Goal: Information Seeking & Learning: Learn about a topic

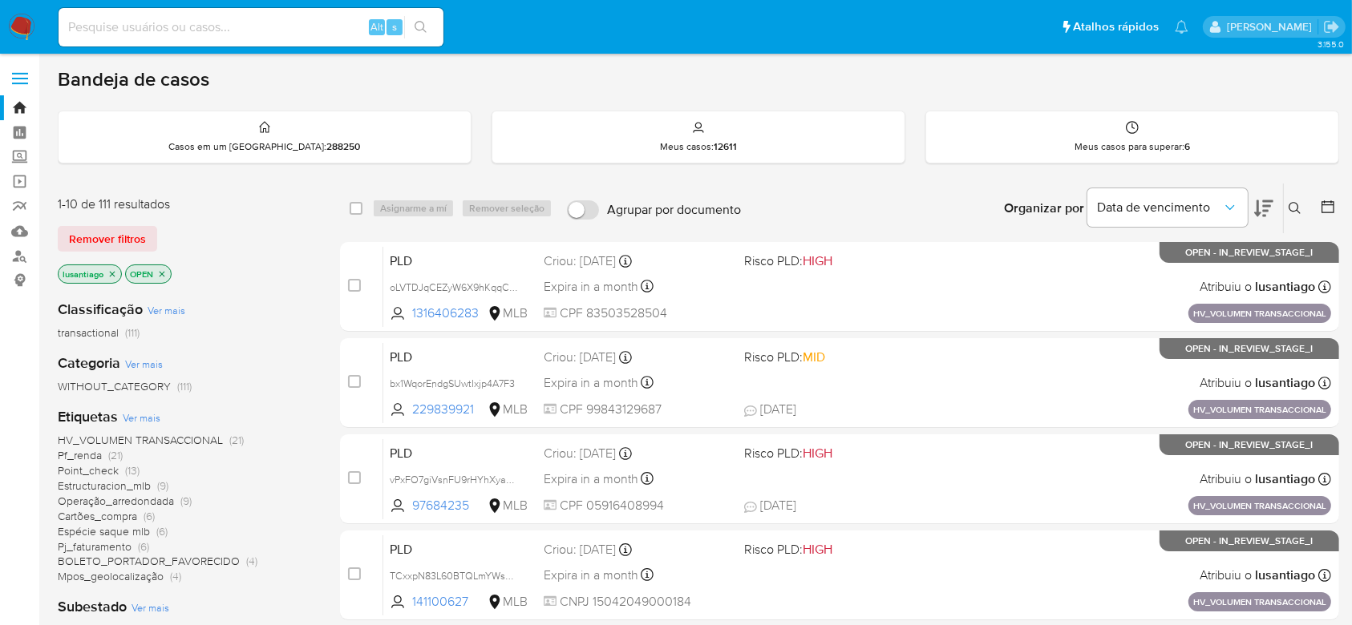
click at [250, 22] on input at bounding box center [251, 27] width 385 height 21
paste input "502341183"
type input "502341183"
click at [420, 26] on icon "search-icon" at bounding box center [420, 27] width 13 height 13
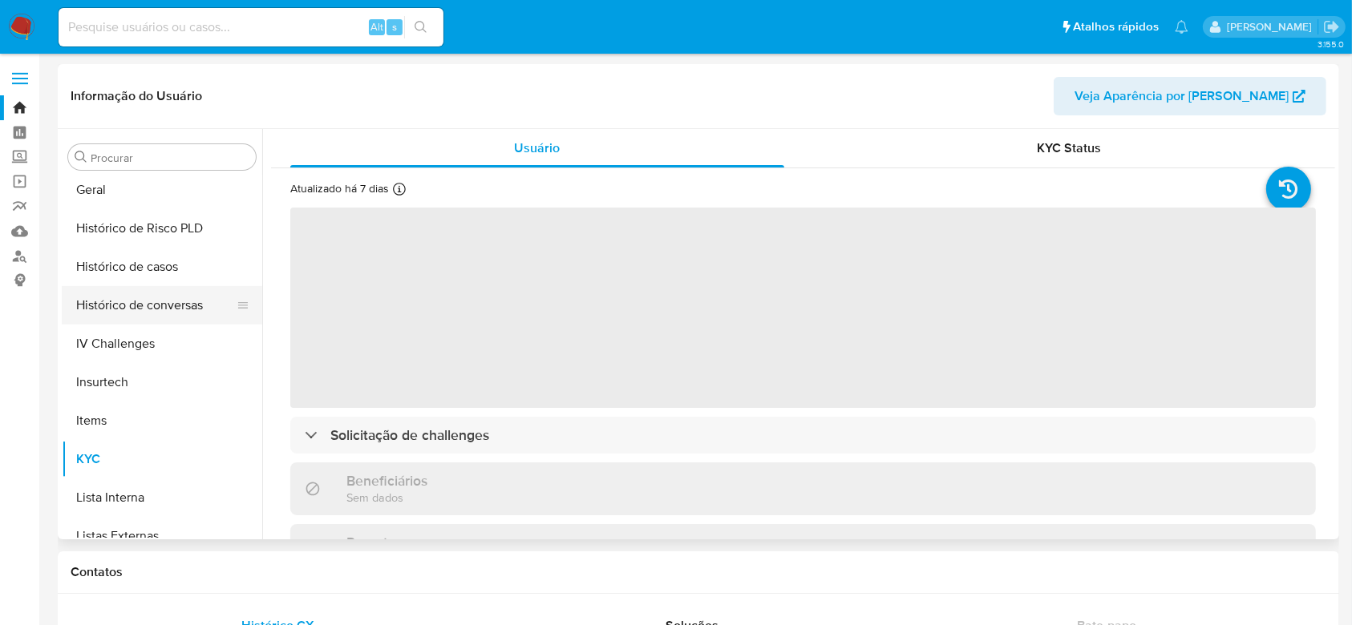
scroll to position [502, 0]
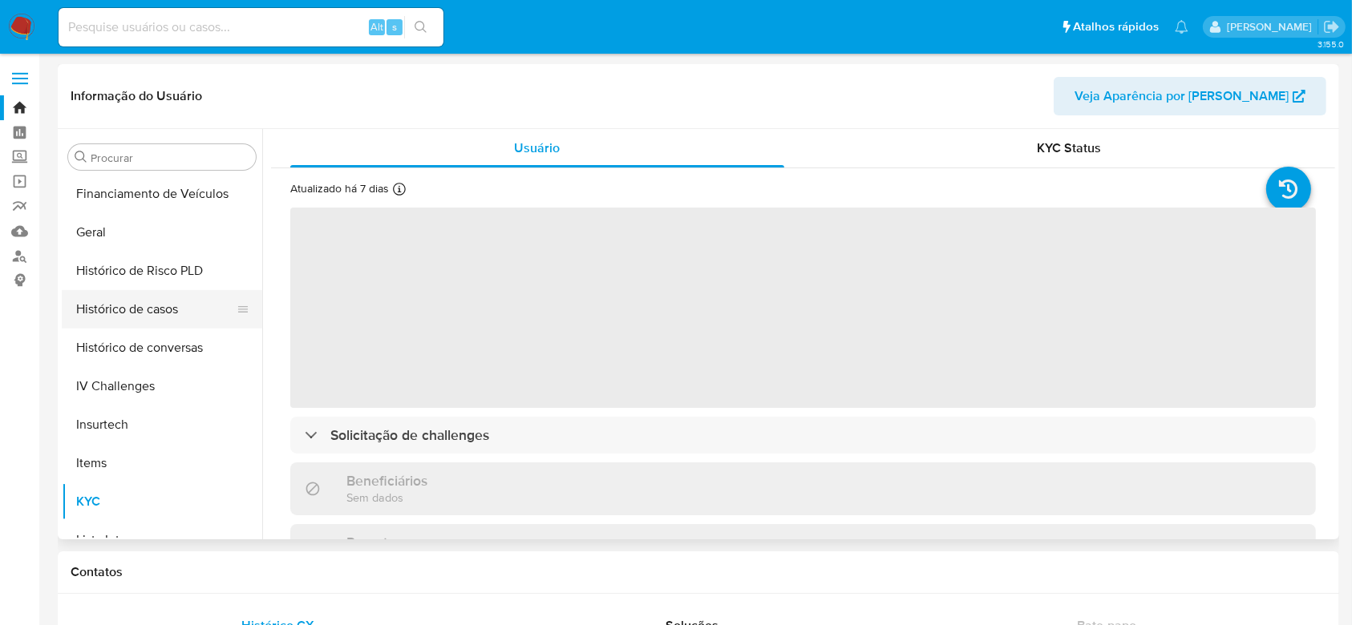
click at [157, 314] on button "Histórico de casos" at bounding box center [156, 309] width 188 height 38
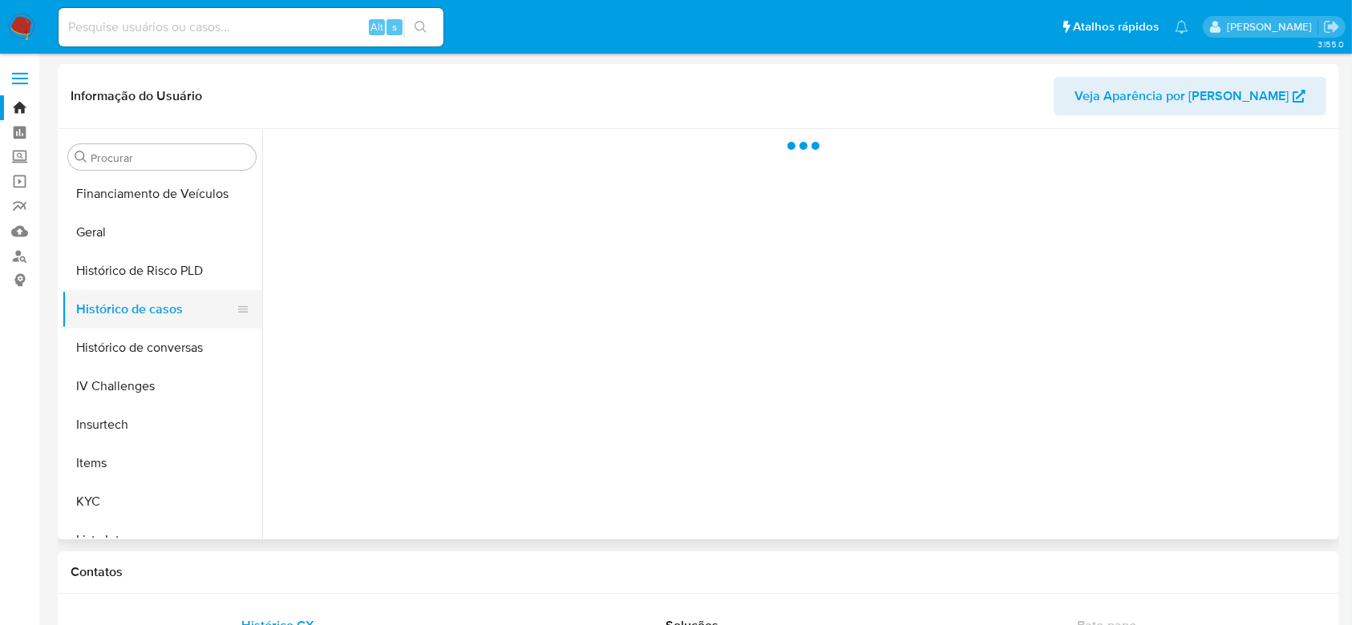
select select "10"
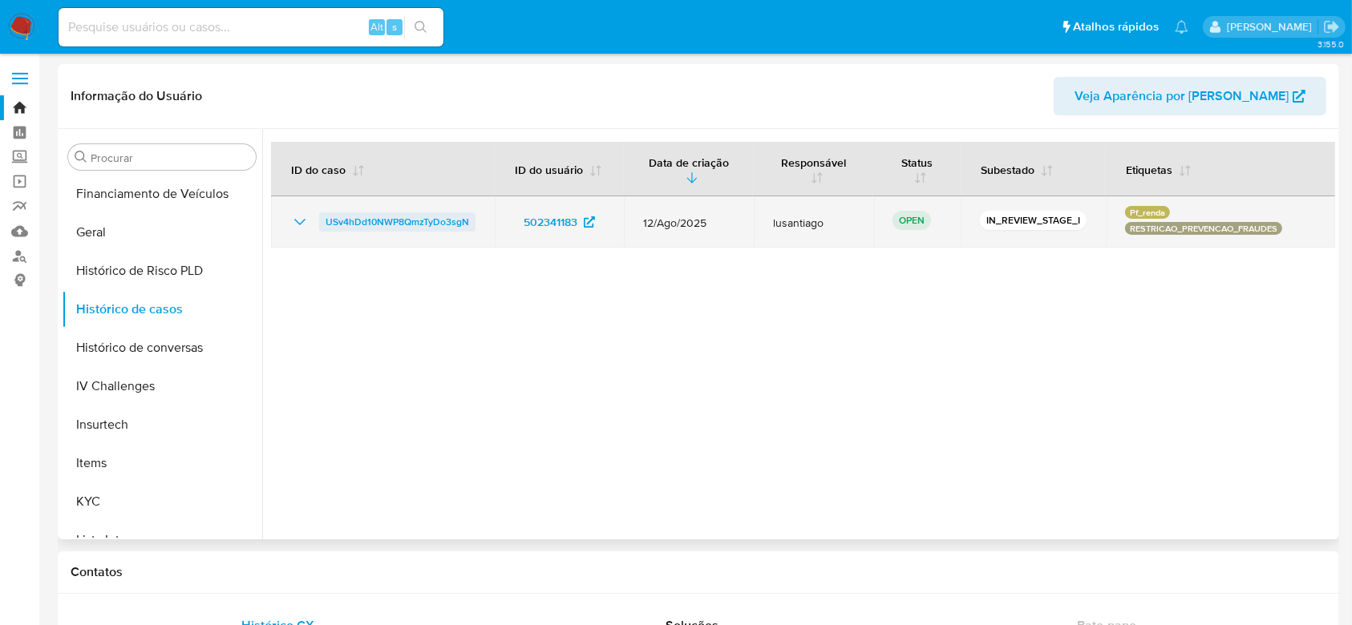
click at [386, 218] on span "USv4hDd10NWP8QmzTyDo3sgN" at bounding box center [396, 221] width 143 height 19
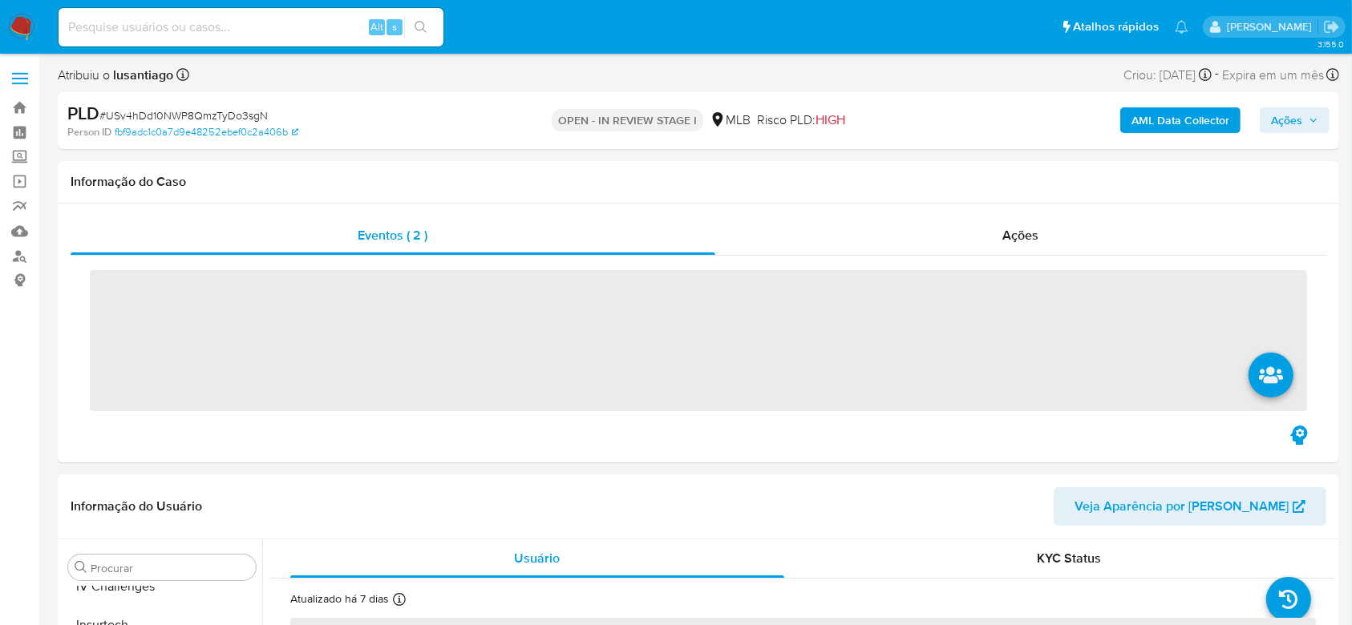
scroll to position [716, 0]
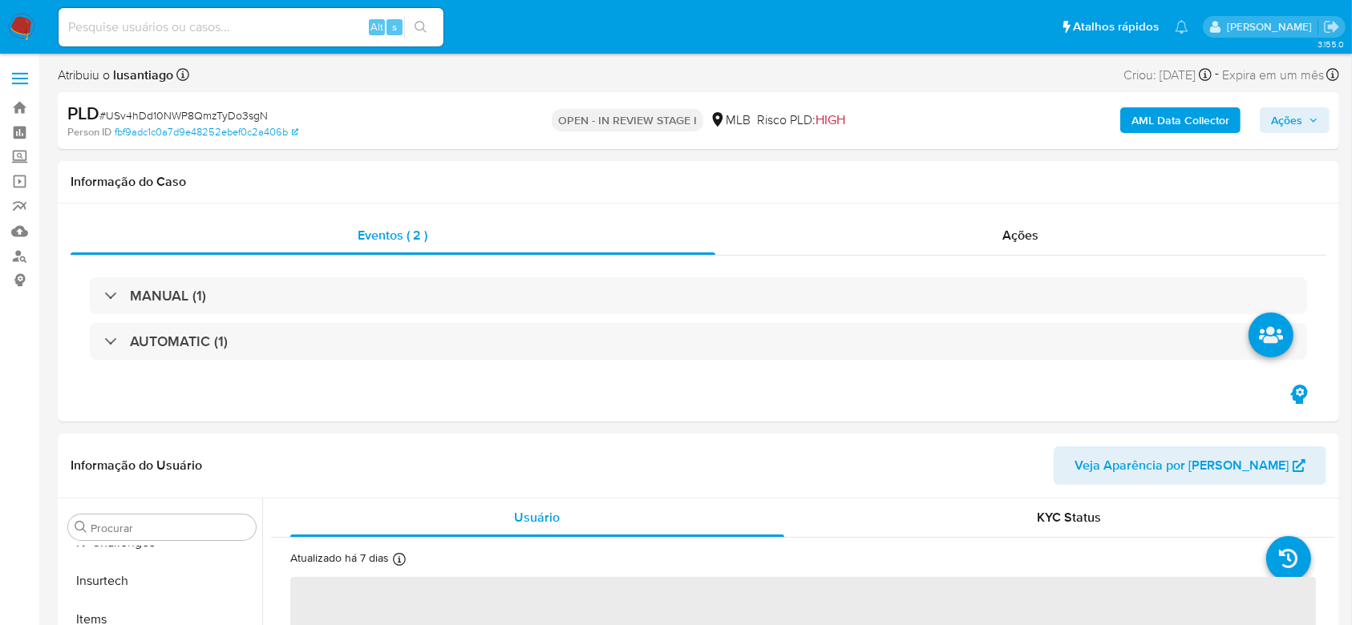
select select "10"
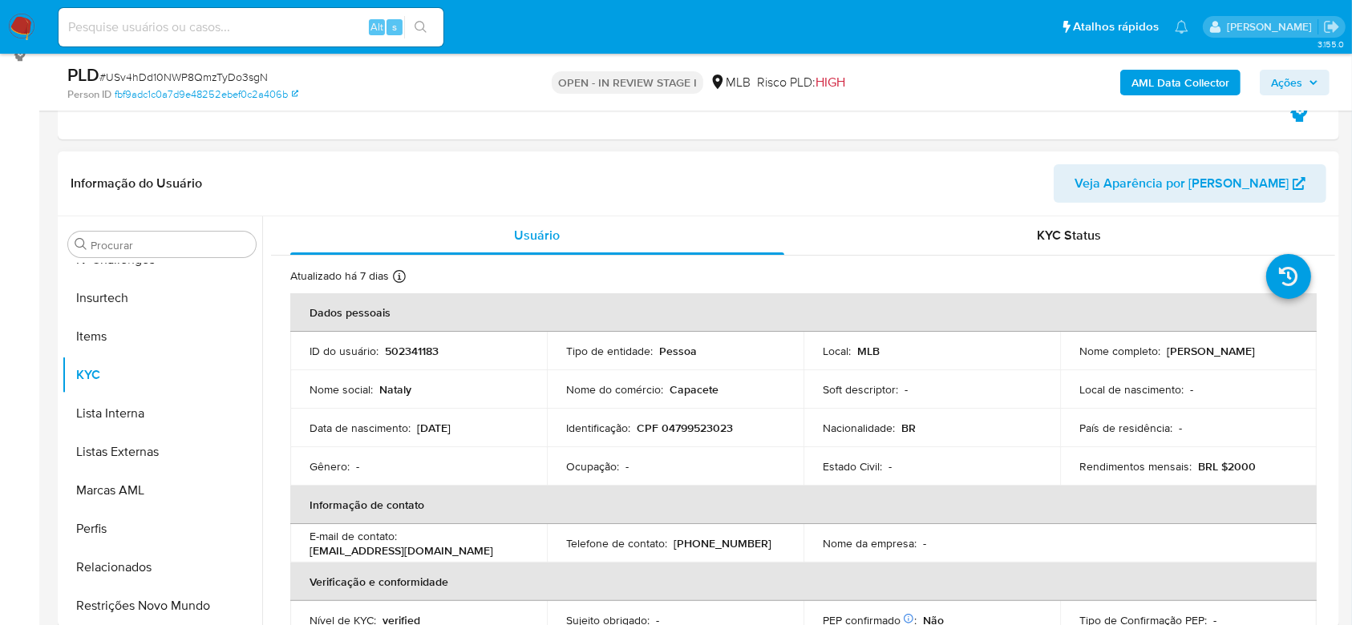
scroll to position [213, 0]
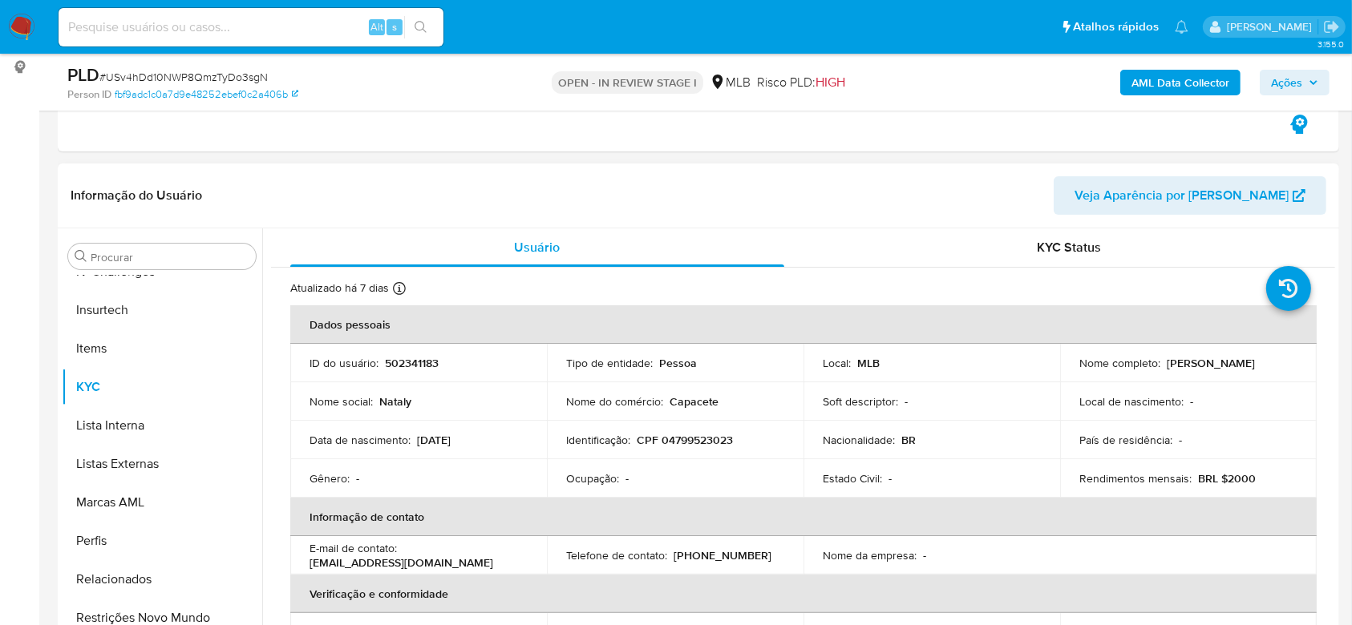
click at [686, 442] on p "CPF 04799523023" at bounding box center [684, 440] width 96 height 14
copy p "04799523023"
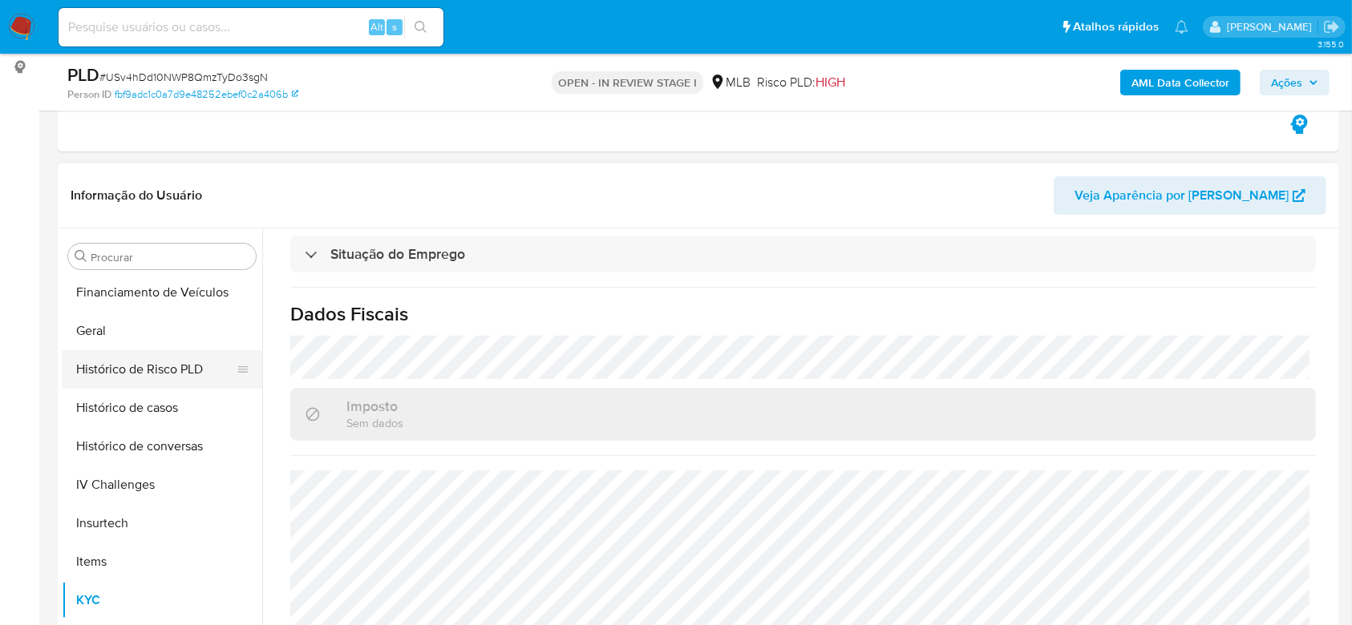
scroll to position [502, 0]
drag, startPoint x: 118, startPoint y: 325, endPoint x: 172, endPoint y: 330, distance: 54.0
click at [118, 324] on button "Geral" at bounding box center [156, 332] width 188 height 38
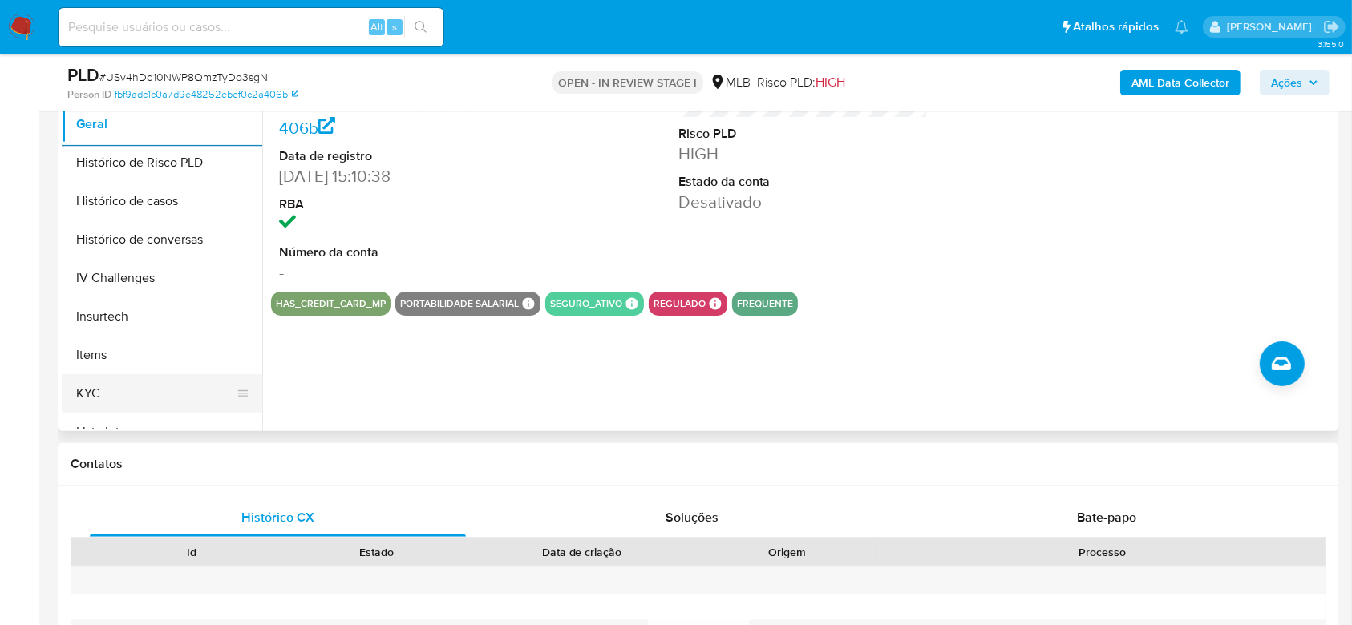
scroll to position [427, 0]
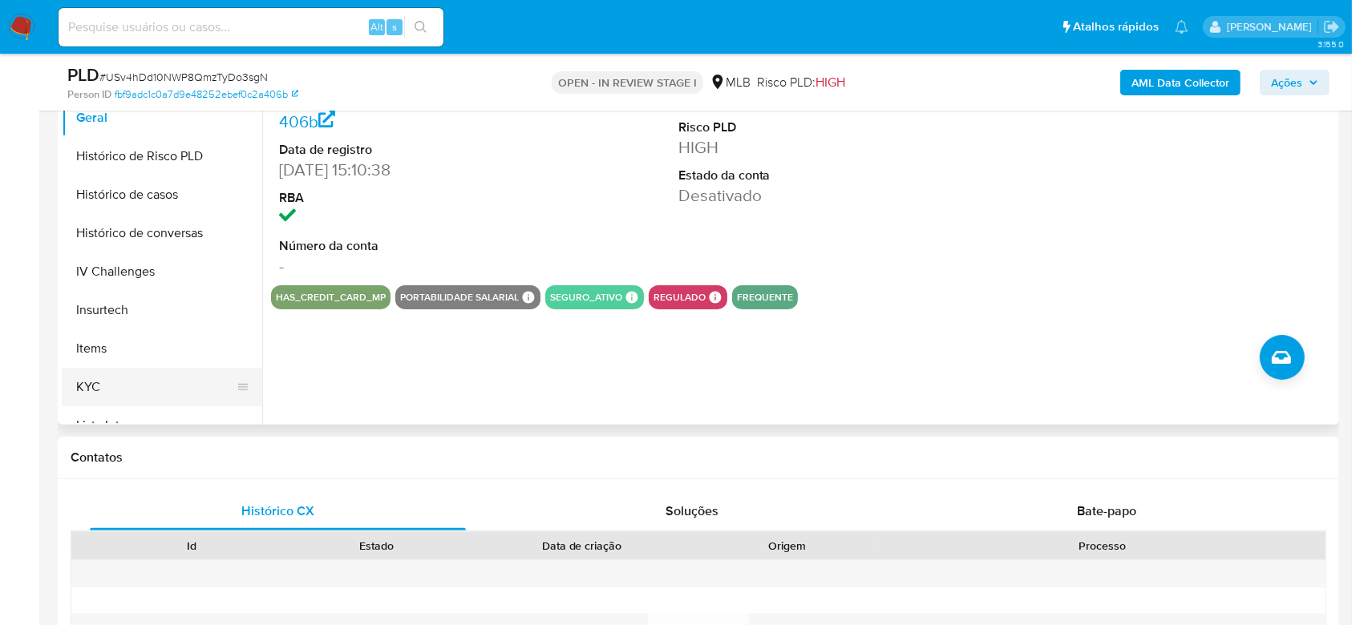
drag, startPoint x: 167, startPoint y: 373, endPoint x: 188, endPoint y: 379, distance: 21.8
click at [167, 374] on button "KYC" at bounding box center [156, 387] width 188 height 38
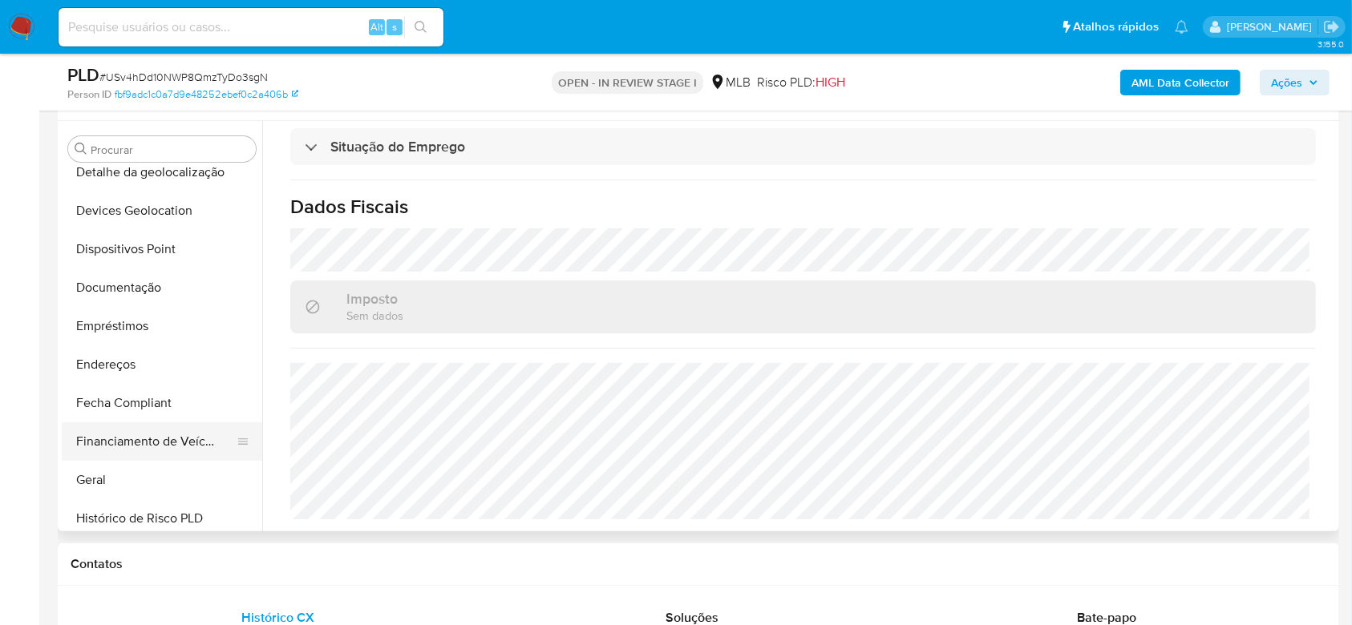
scroll to position [181, 0]
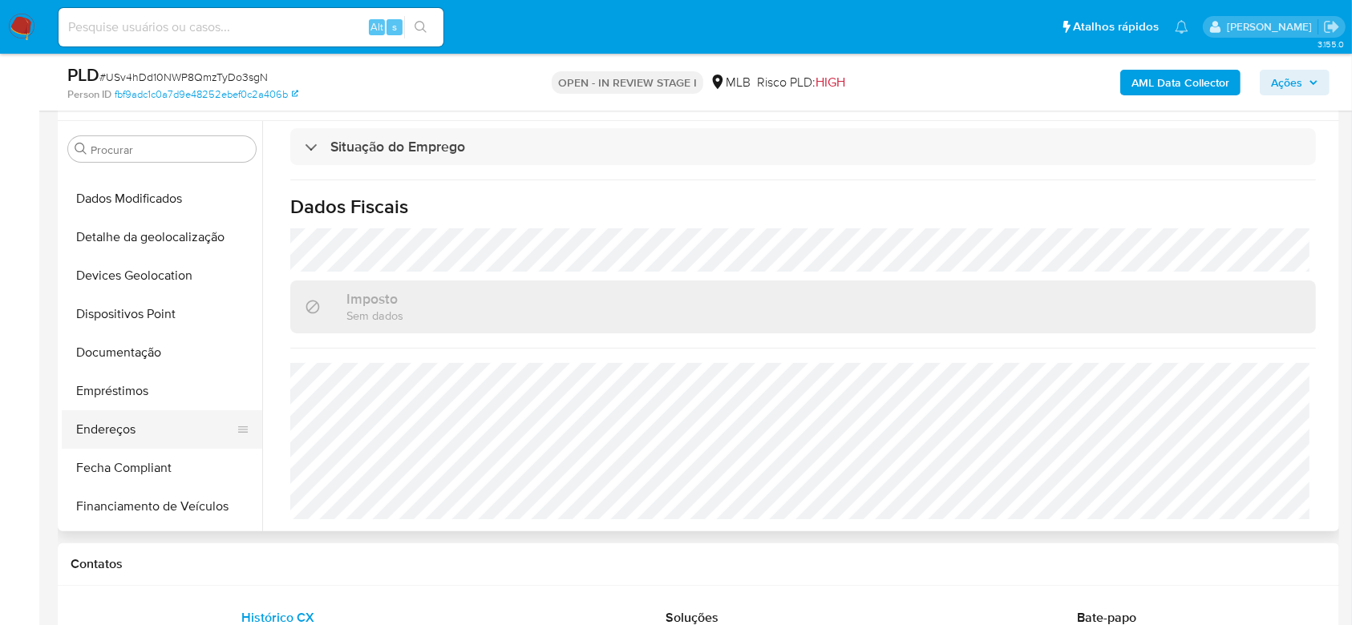
click at [128, 422] on button "Endereços" at bounding box center [156, 429] width 188 height 38
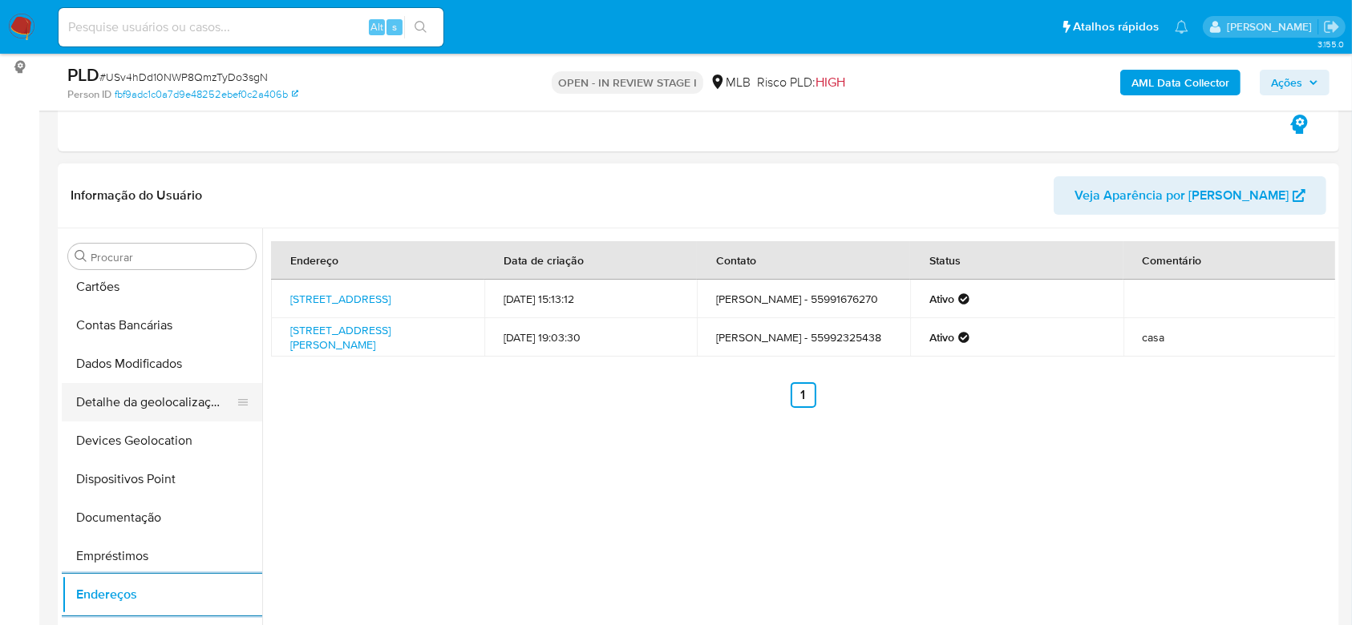
scroll to position [75, 0]
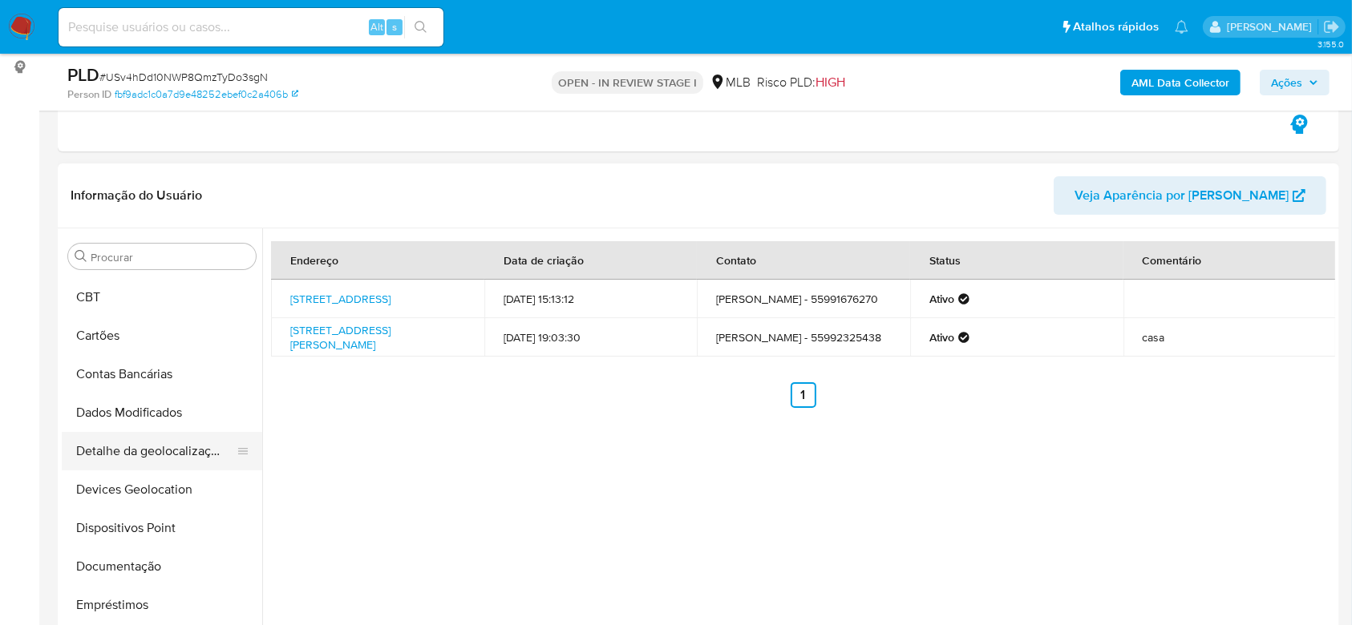
click at [169, 450] on button "Detalhe da geolocalização" at bounding box center [156, 451] width 188 height 38
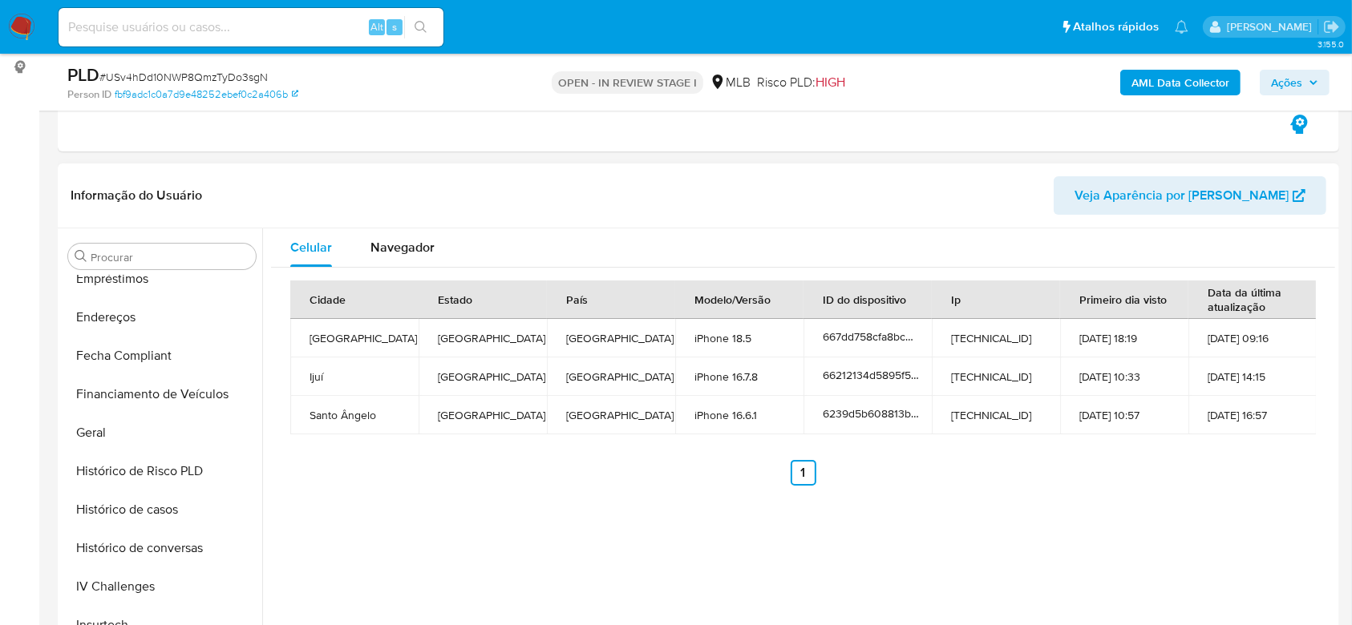
scroll to position [715, 0]
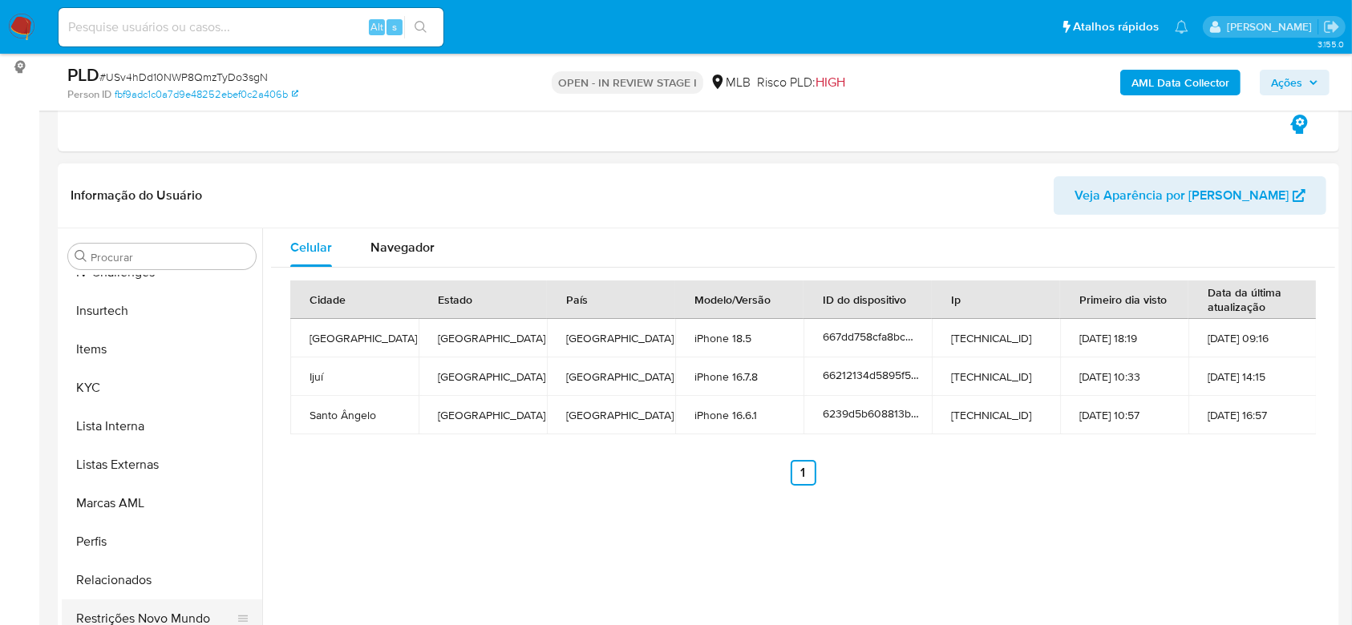
click at [147, 612] on button "Restrições Novo Mundo" at bounding box center [156, 619] width 188 height 38
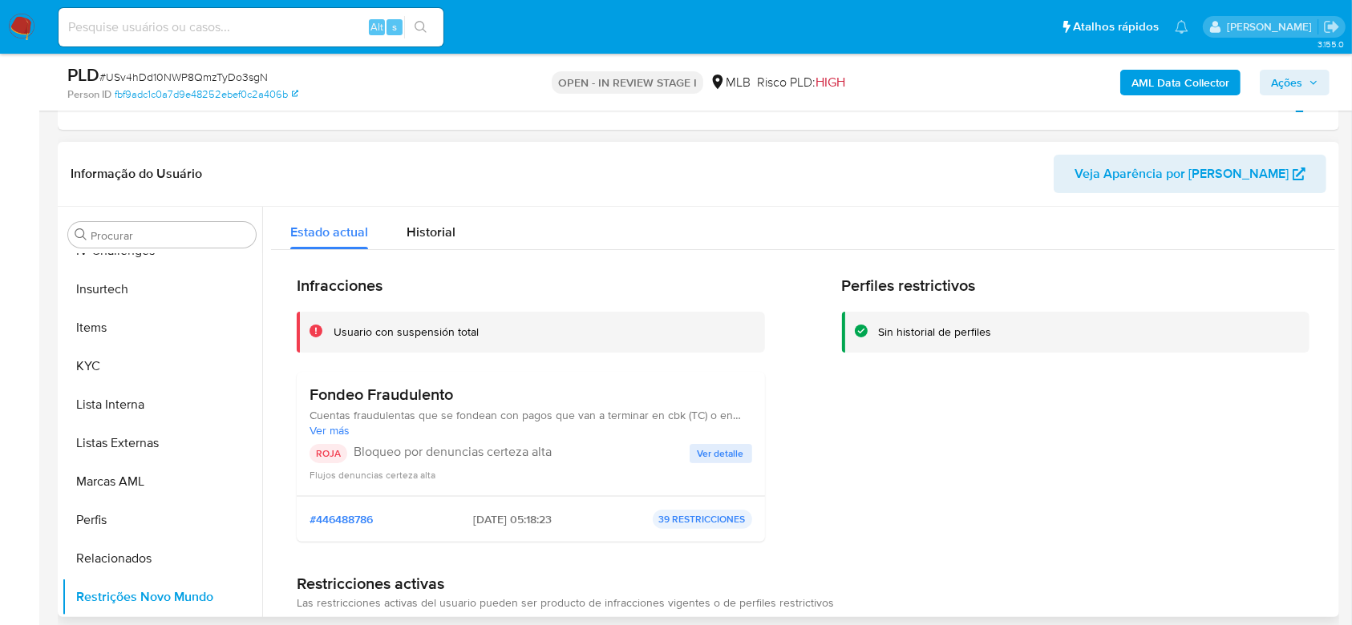
scroll to position [244, 0]
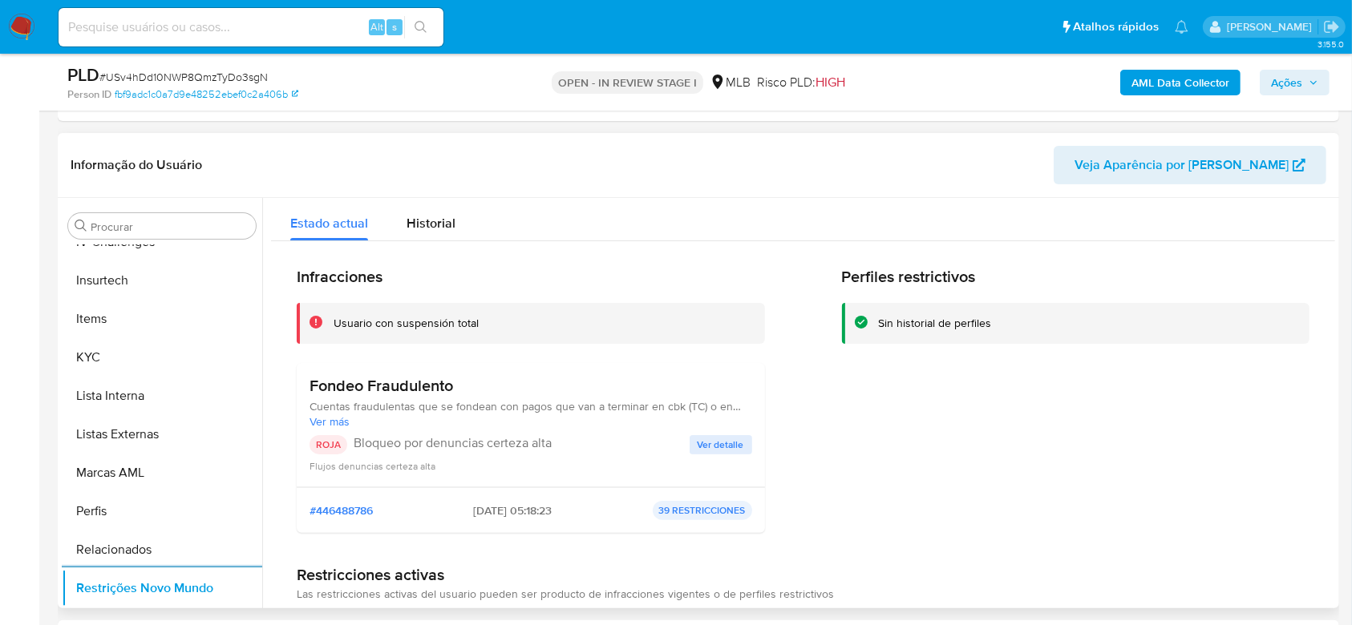
click at [718, 438] on span "Ver detalle" at bounding box center [720, 445] width 46 height 16
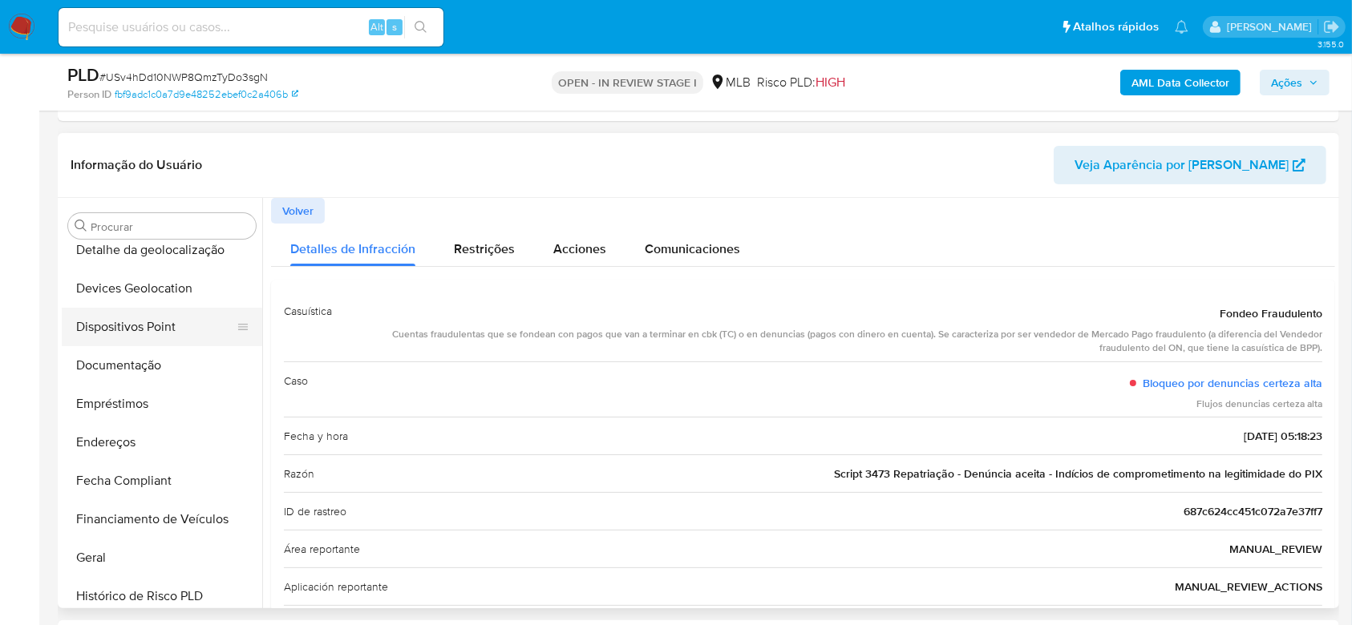
scroll to position [180, 0]
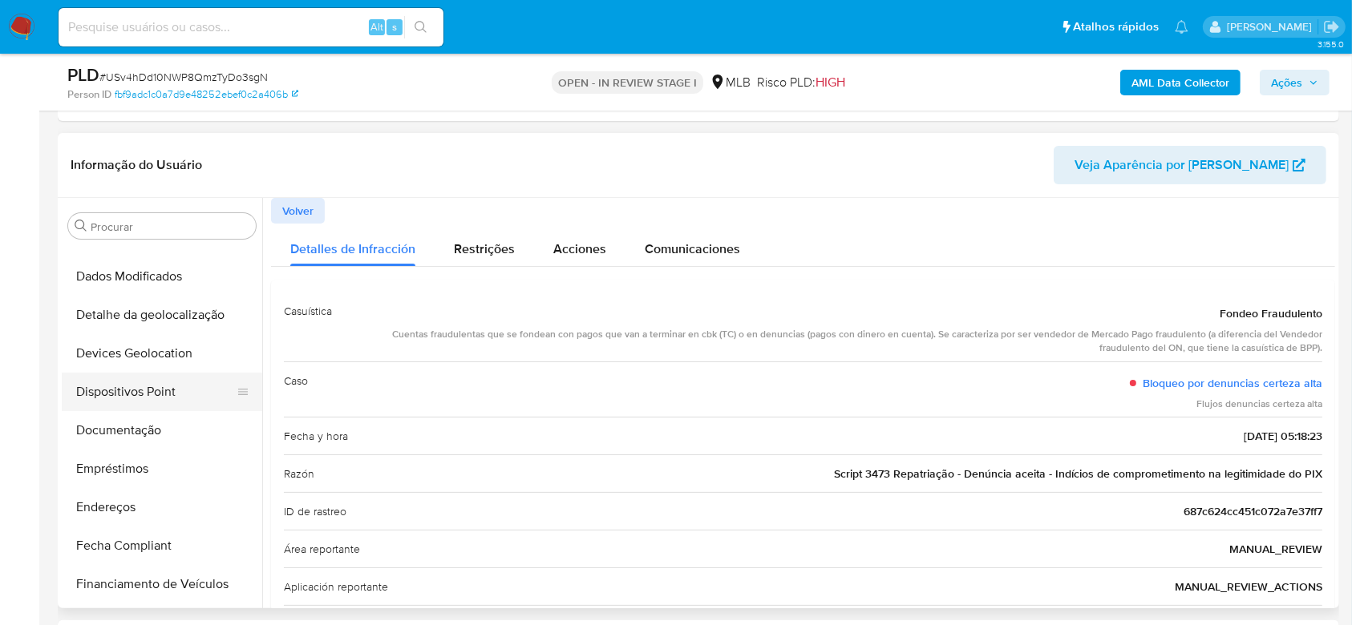
click at [135, 390] on button "Dispositivos Point" at bounding box center [156, 392] width 188 height 38
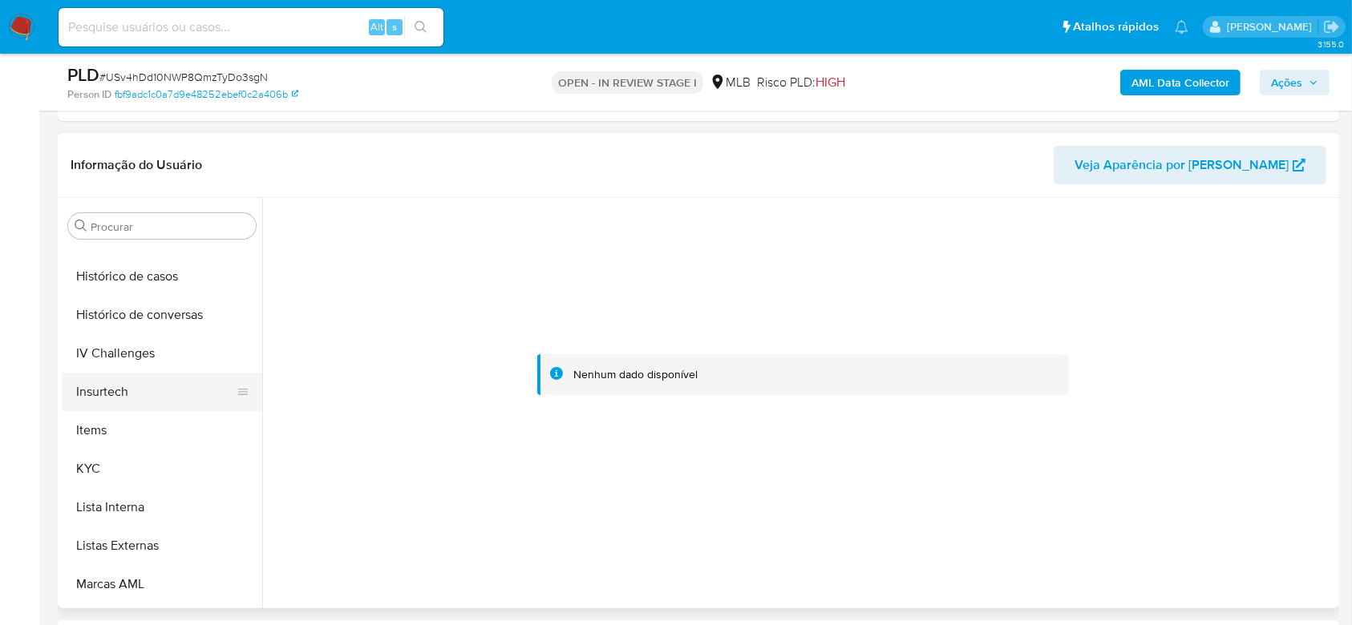
scroll to position [608, 0]
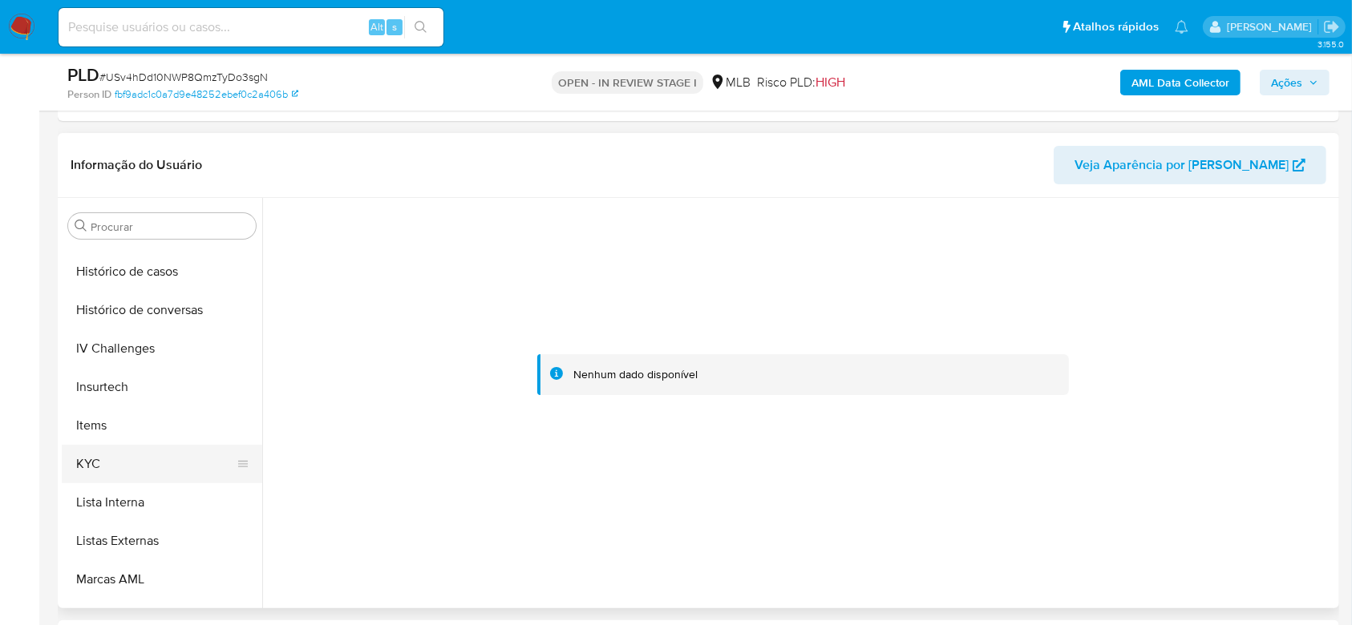
click at [123, 466] on button "KYC" at bounding box center [156, 464] width 188 height 38
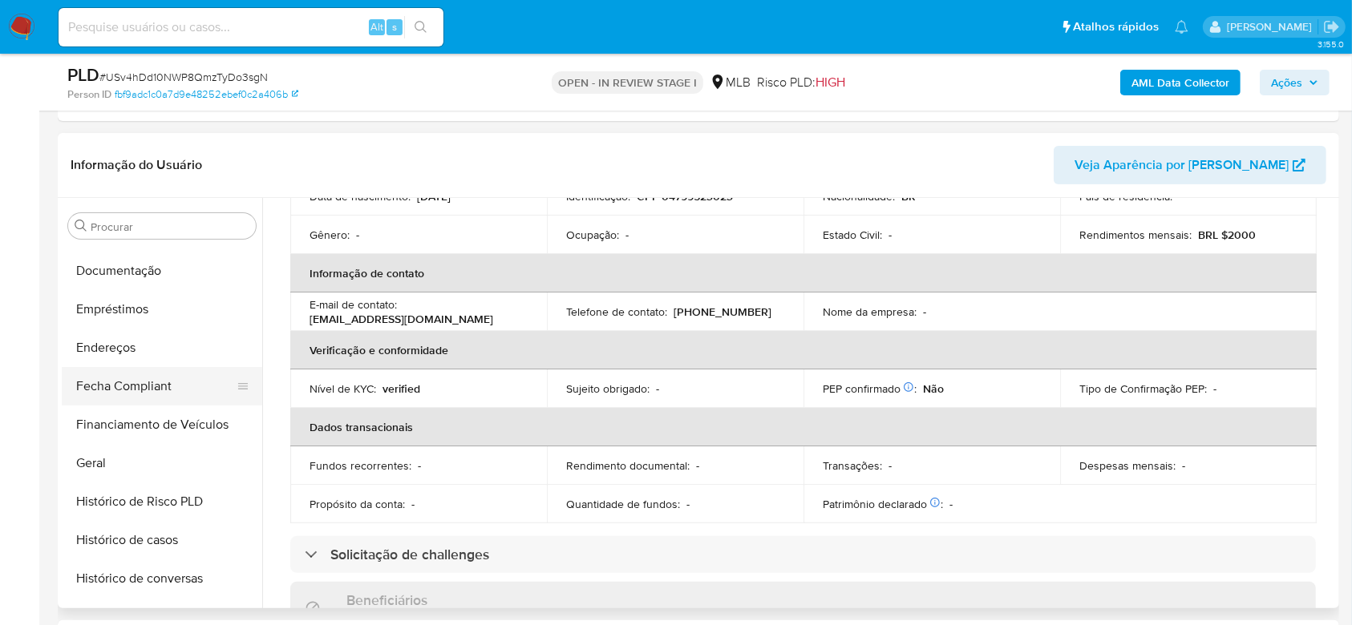
scroll to position [288, 0]
